Goal: Transaction & Acquisition: Download file/media

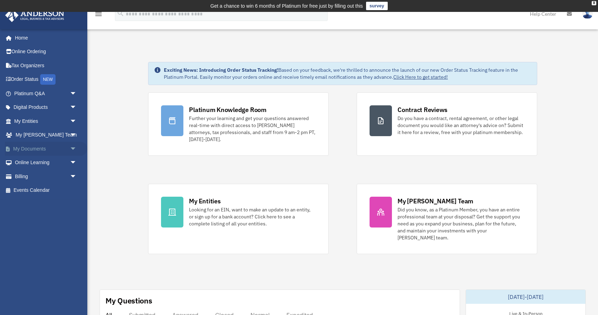
click at [73, 147] on span "arrow_drop_down" at bounding box center [77, 149] width 14 height 14
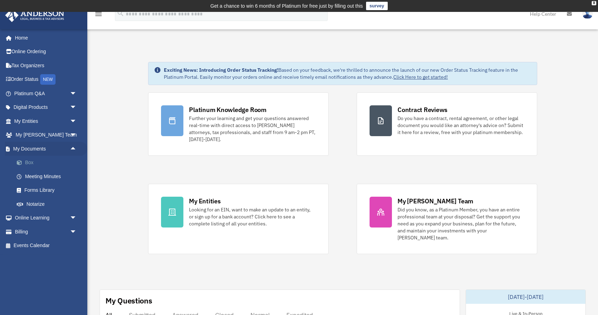
click at [31, 163] on link "Box" at bounding box center [49, 163] width 78 height 14
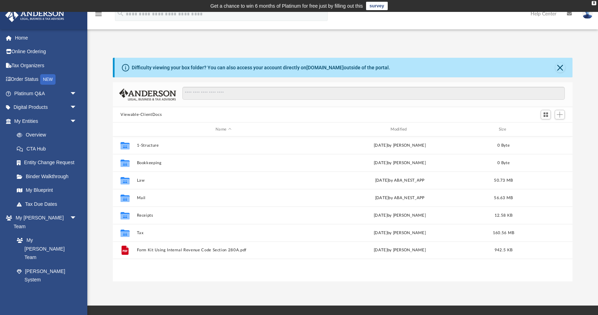
scroll to position [159, 460]
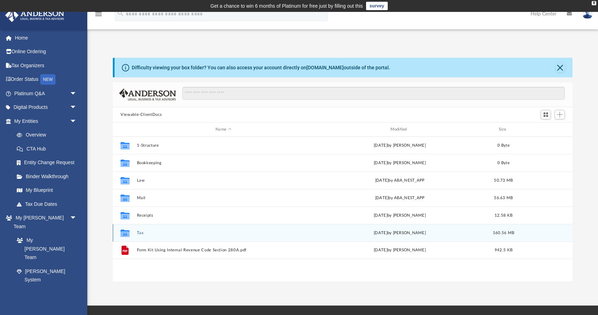
click at [132, 230] on div "Collaborated Folder" at bounding box center [124, 232] width 17 height 11
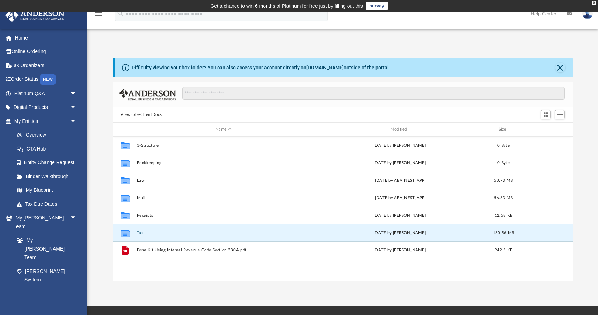
click at [132, 230] on div "Collaborated Folder" at bounding box center [124, 232] width 17 height 11
click at [168, 234] on button "Tax" at bounding box center [223, 232] width 173 height 5
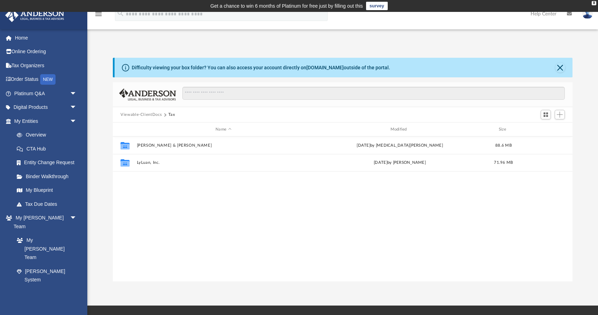
click at [168, 234] on div "Collaborated Folder Luan, Jessica & Ly, Sonny Sun Aug 10 2025 by Nikita Patel 8…" at bounding box center [343, 208] width 460 height 145
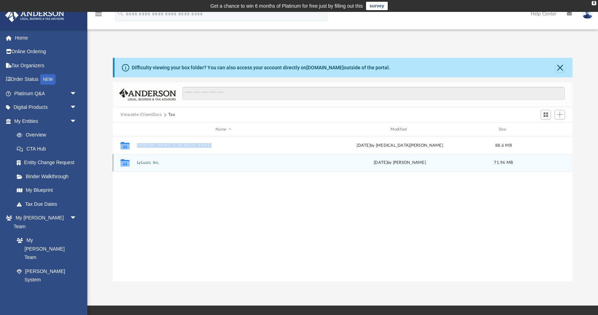
click at [133, 162] on div "Collaborated Folder" at bounding box center [124, 162] width 17 height 11
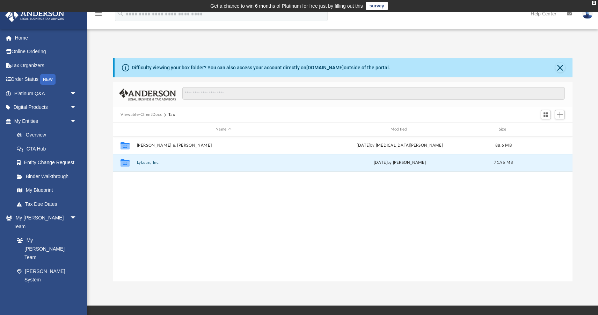
click at [133, 162] on div "Collaborated Folder" at bounding box center [124, 162] width 17 height 11
click at [152, 161] on button "LyLuan, Inc." at bounding box center [223, 162] width 173 height 5
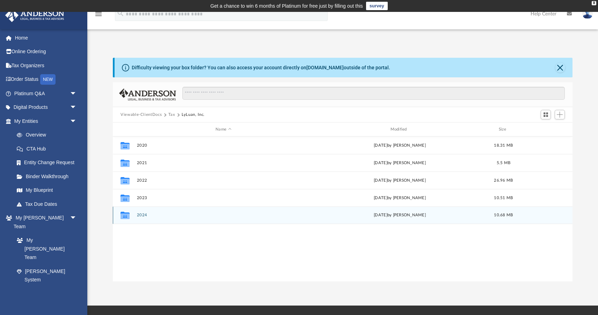
click at [140, 213] on button "2024" at bounding box center [223, 215] width 173 height 5
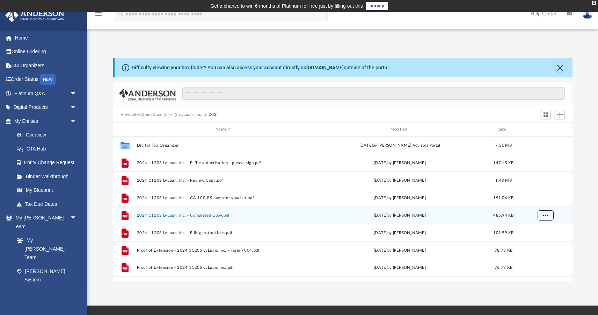
click at [546, 213] on span "More options" at bounding box center [546, 215] width 6 height 4
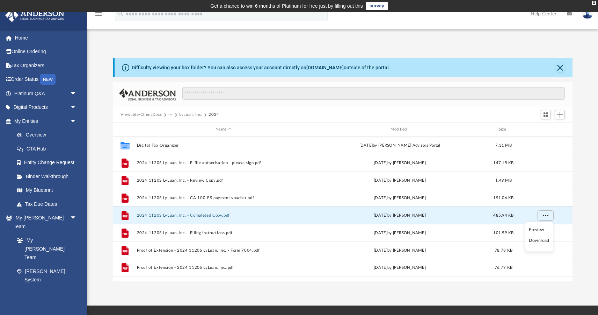
click at [533, 242] on li "Download" at bounding box center [539, 240] width 20 height 7
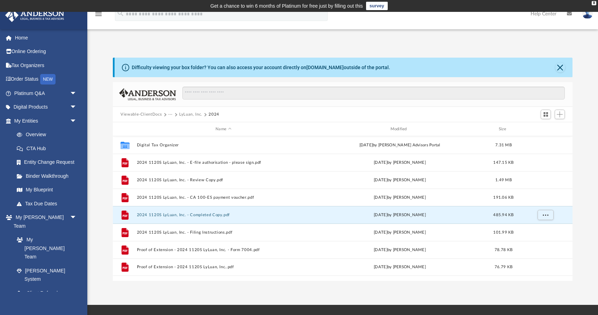
click at [187, 114] on button "LyLuan, Inc." at bounding box center [190, 114] width 23 height 6
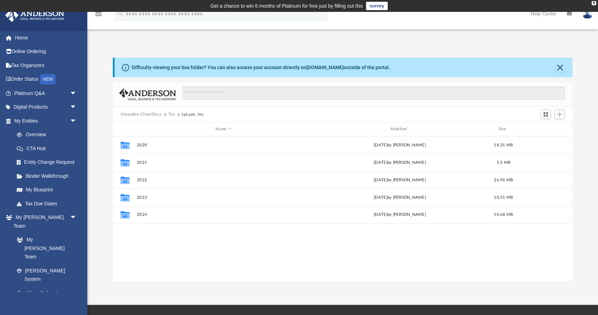
click at [170, 113] on button "Tax" at bounding box center [171, 114] width 7 height 6
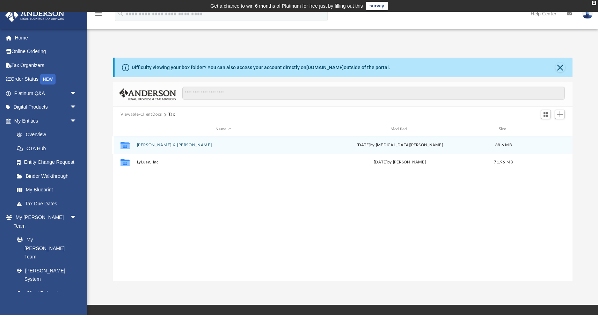
click at [161, 143] on button "Luan, Jessica & Ly, Sonny" at bounding box center [223, 145] width 173 height 5
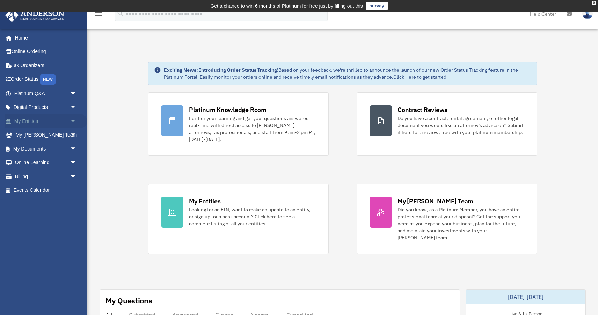
click at [38, 116] on link "My Entities arrow_drop_down" at bounding box center [46, 121] width 82 height 14
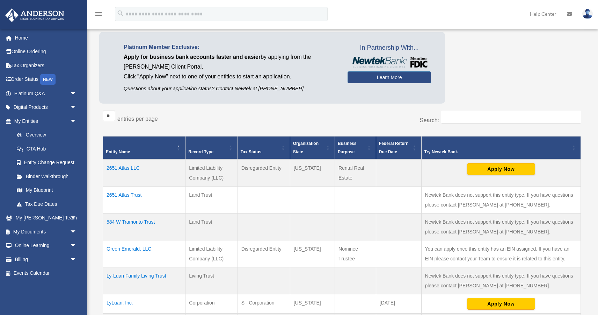
scroll to position [58, 0]
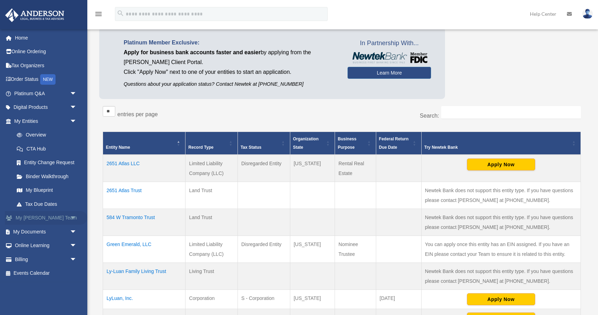
click at [50, 213] on link "My [PERSON_NAME] Team arrow_drop_down" at bounding box center [46, 218] width 82 height 14
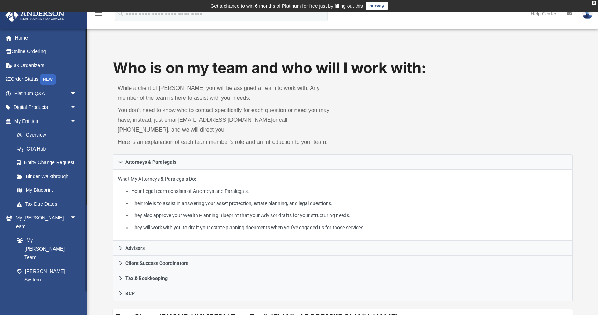
click at [62, 300] on link "My Documents arrow_drop_down" at bounding box center [46, 307] width 82 height 14
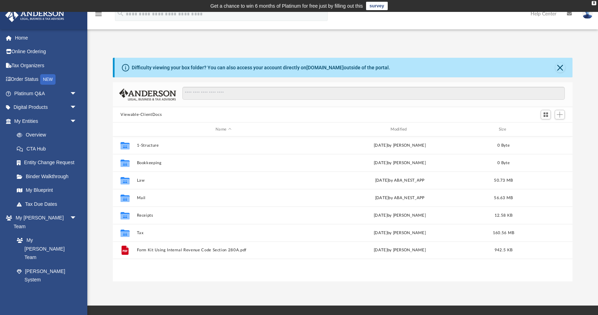
scroll to position [159, 460]
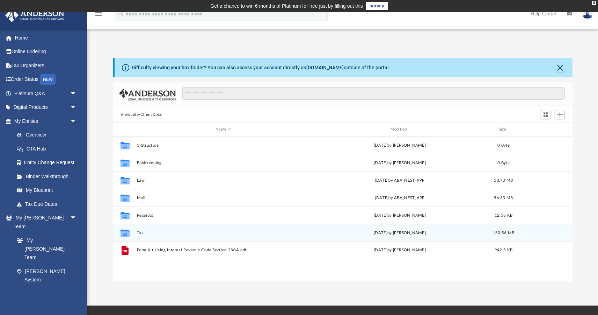
click at [150, 234] on button "Tax" at bounding box center [223, 232] width 173 height 5
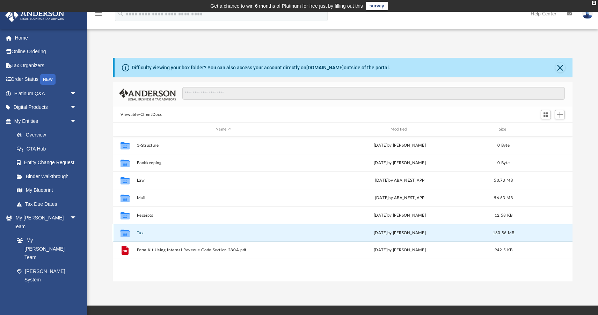
click at [150, 234] on button "Tax" at bounding box center [223, 232] width 173 height 5
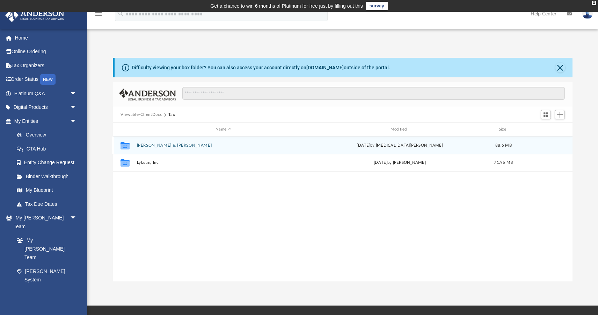
click at [172, 143] on button "Luan, Jessica & Ly, Sonny" at bounding box center [223, 145] width 173 height 5
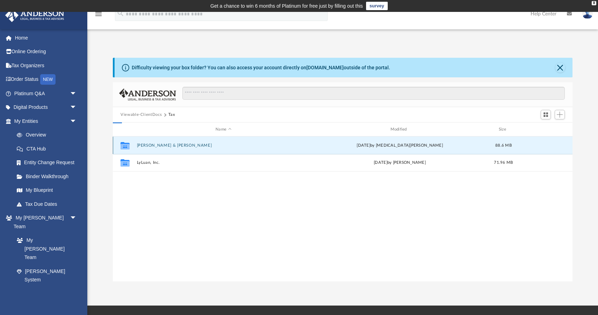
click at [172, 143] on button "Luan, Jessica & Ly, Sonny" at bounding box center [223, 145] width 173 height 5
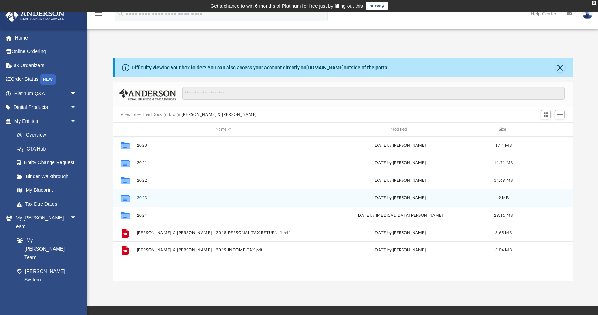
click at [145, 196] on button "2023" at bounding box center [223, 197] width 173 height 5
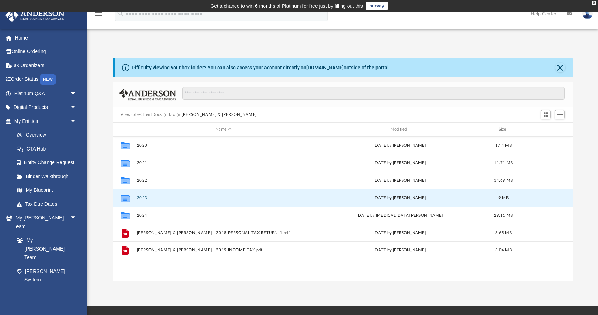
click at [145, 196] on button "2023" at bounding box center [223, 197] width 173 height 5
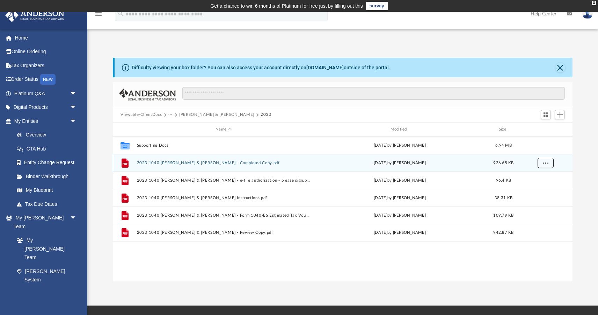
click at [547, 164] on span "More options" at bounding box center [546, 162] width 6 height 4
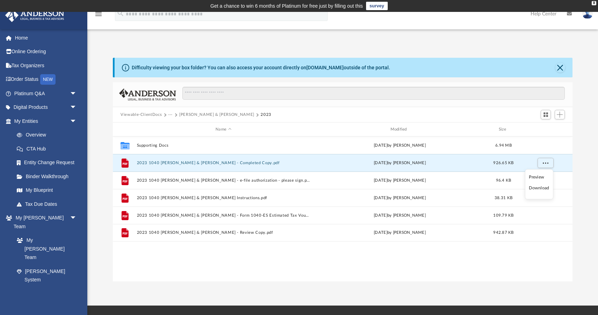
click at [534, 187] on li "Download" at bounding box center [539, 187] width 20 height 7
